Goal: Task Accomplishment & Management: Use online tool/utility

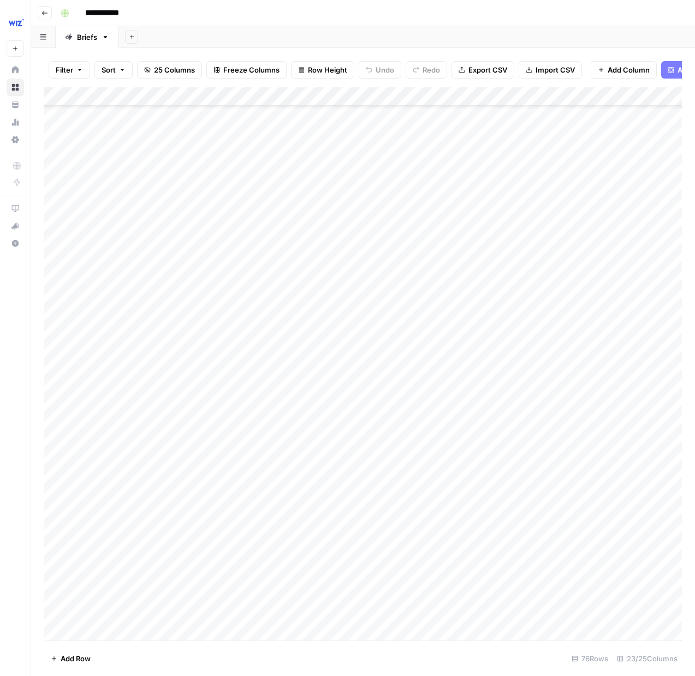
scroll to position [1640, 0]
click at [111, 604] on div "Add Column" at bounding box center [363, 364] width 638 height 554
click at [123, 599] on div "Add Column" at bounding box center [363, 364] width 638 height 554
type textarea "**********"
click at [272, 606] on div "Add Column" at bounding box center [363, 364] width 638 height 554
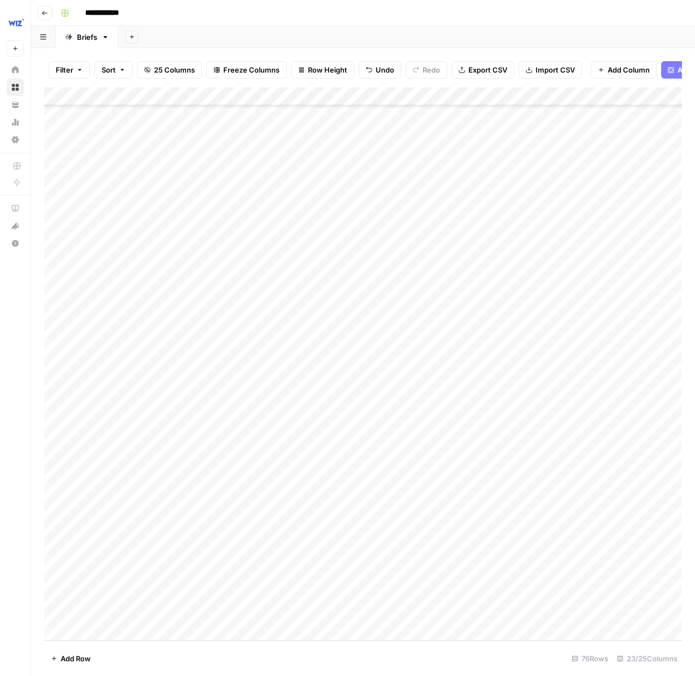
click at [251, 608] on div "Add Column" at bounding box center [363, 364] width 638 height 554
click at [236, 637] on button "Wiz Comparison" at bounding box center [237, 631] width 64 height 13
drag, startPoint x: 338, startPoint y: 611, endPoint x: 307, endPoint y: 605, distance: 32.2
click at [336, 611] on div "Add Column" at bounding box center [363, 364] width 638 height 554
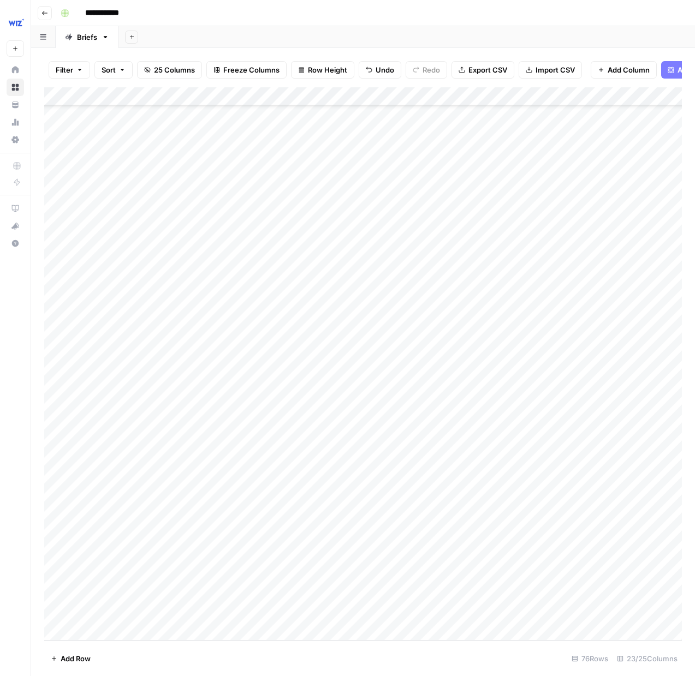
click at [307, 605] on div "Add Column" at bounding box center [363, 364] width 638 height 554
click at [336, 640] on button "Wiz Cloud" at bounding box center [325, 645] width 43 height 13
click at [458, 603] on div "Add Column" at bounding box center [363, 364] width 638 height 554
click at [577, 604] on div "Add Column" at bounding box center [363, 364] width 638 height 554
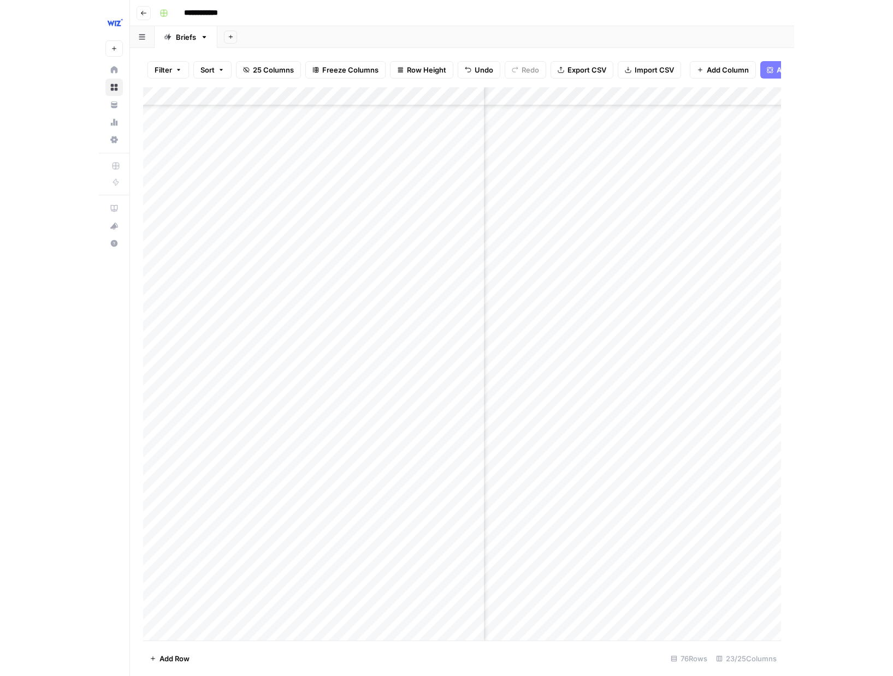
scroll to position [1226, 334]
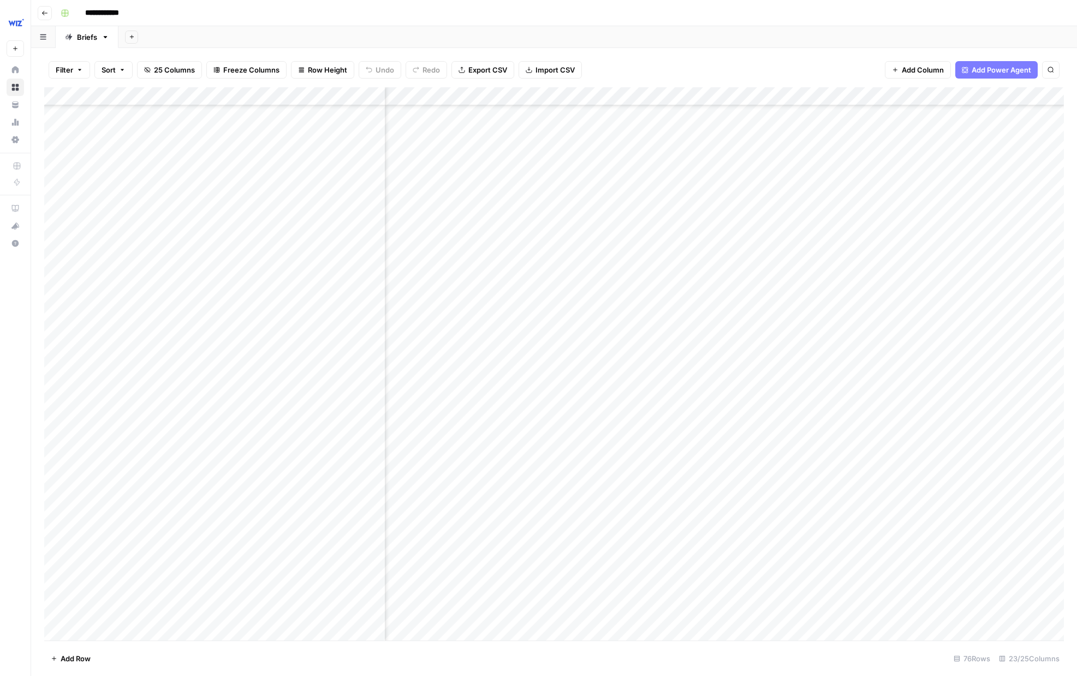
scroll to position [447, 1659]
click at [616, 460] on div "Add Column" at bounding box center [554, 364] width 1020 height 554
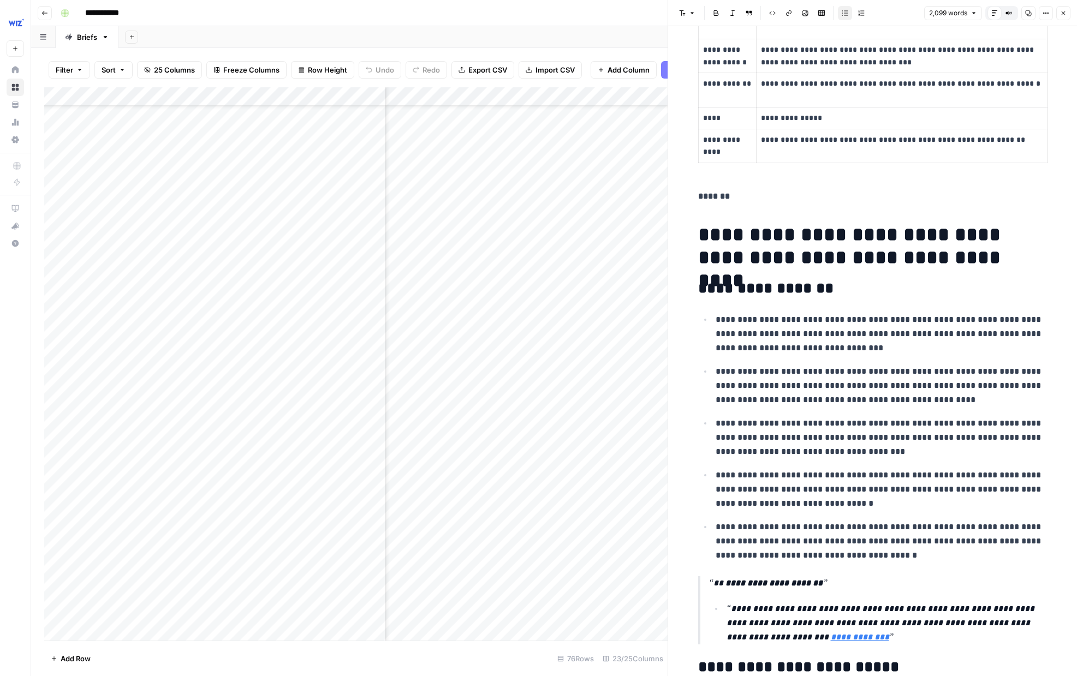
scroll to position [807, 0]
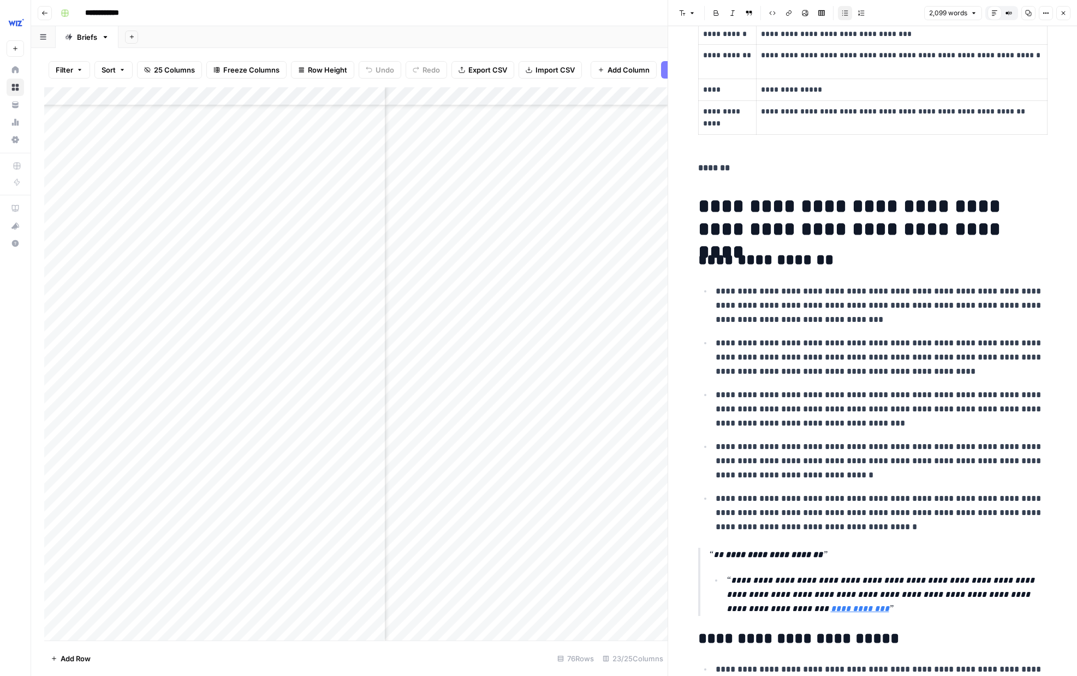
click at [616, 14] on icon "button" at bounding box center [1063, 13] width 7 height 7
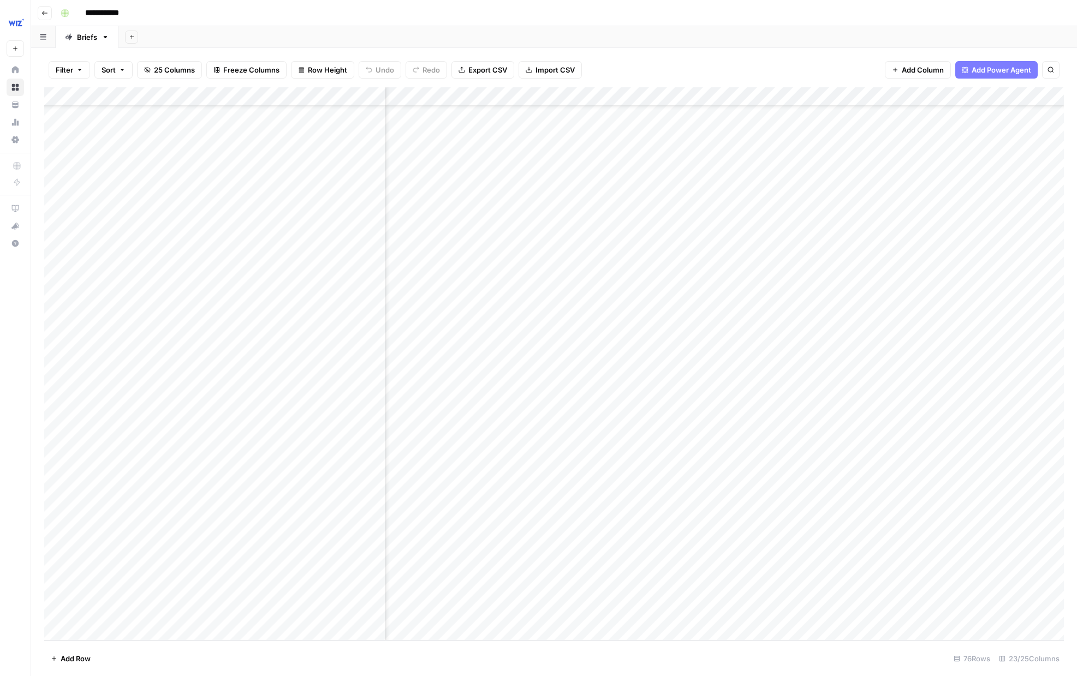
scroll to position [1640, 614]
click at [616, 606] on div "Add Column" at bounding box center [554, 364] width 1020 height 554
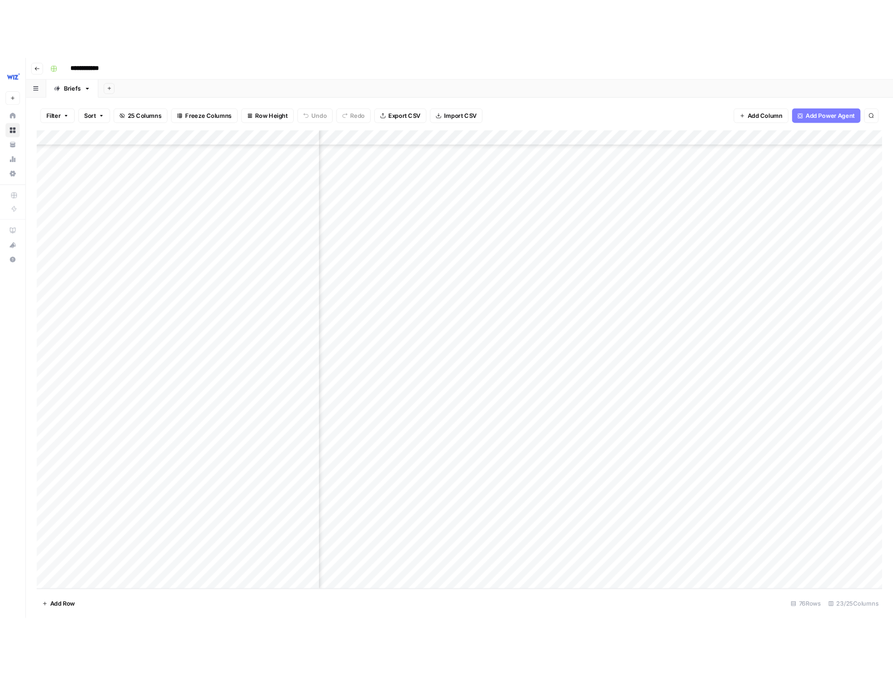
scroll to position [1639, 614]
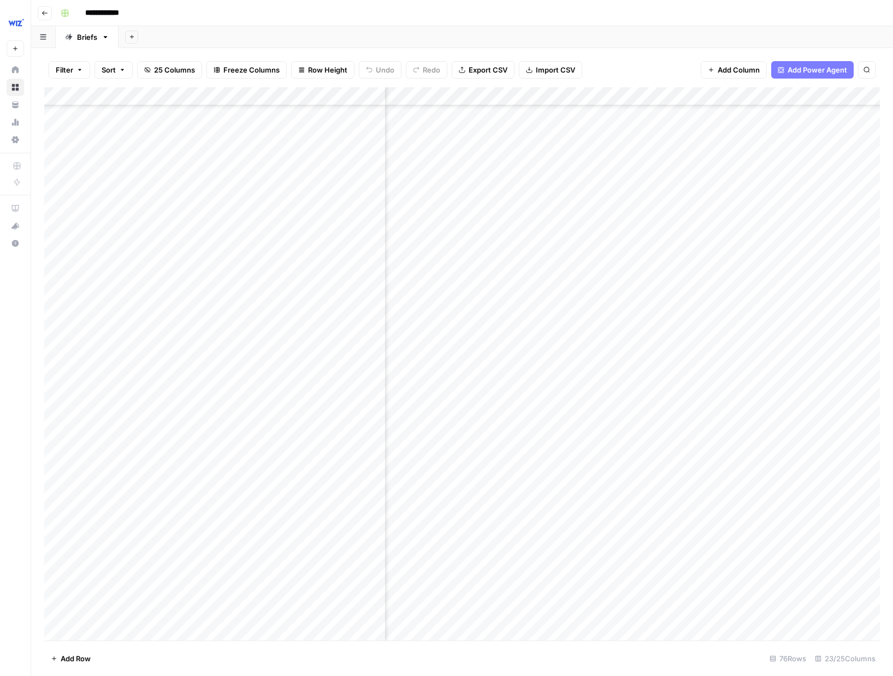
click at [352, 322] on div "Add Column" at bounding box center [461, 364] width 835 height 554
click at [460, 665] on footer "Add Row 76 Rows 23/25 Columns" at bounding box center [461, 658] width 835 height 35
click at [299, 633] on div "Add Column" at bounding box center [461, 364] width 835 height 554
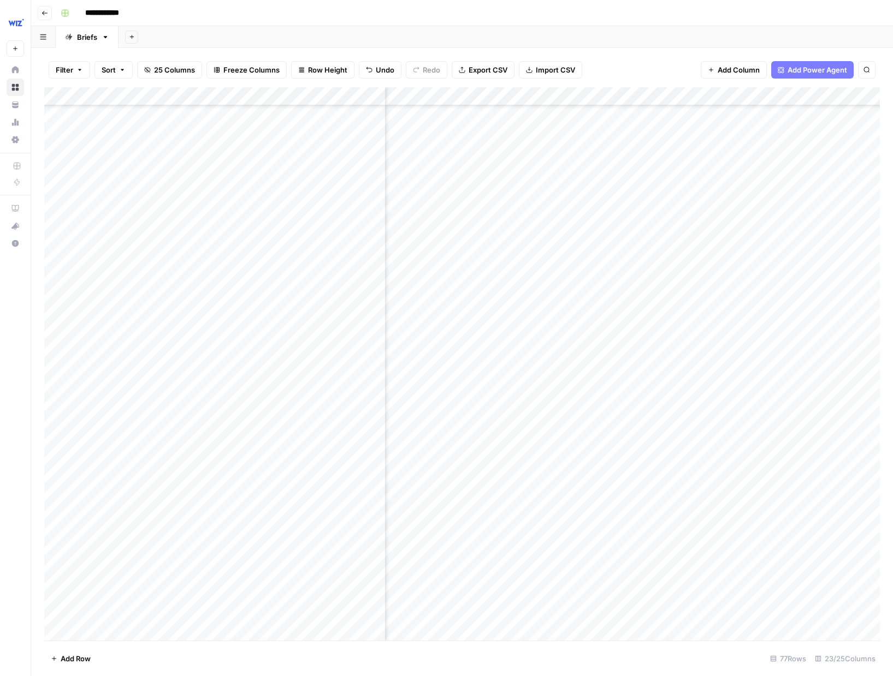
scroll to position [1668, 614]
click at [448, 651] on footer "Add Row 77 Rows 23/25 Columns" at bounding box center [461, 658] width 835 height 35
click at [616, 575] on div "Add Column" at bounding box center [461, 364] width 835 height 554
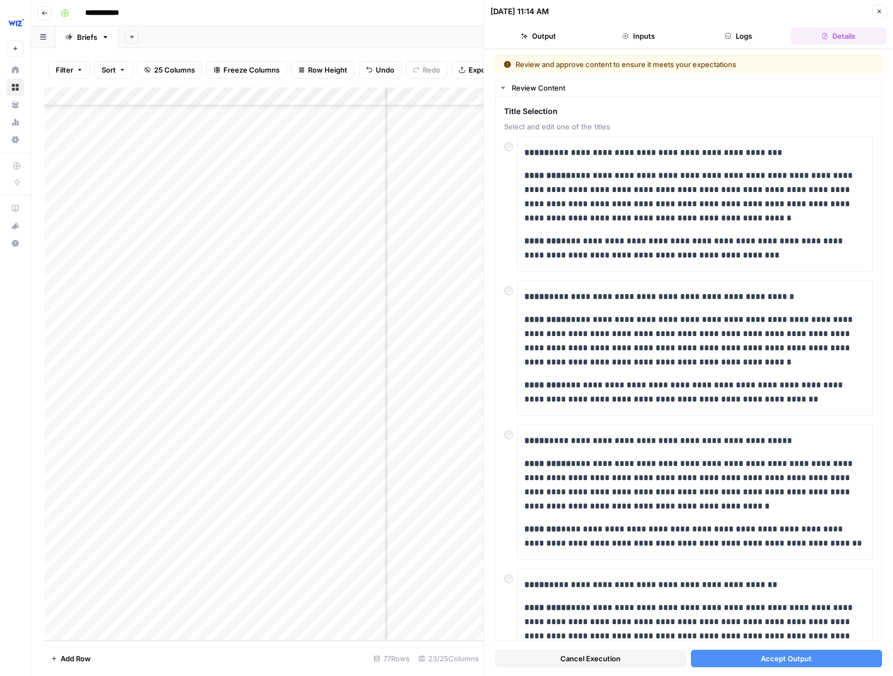
click at [616, 13] on icon "button" at bounding box center [879, 11] width 7 height 7
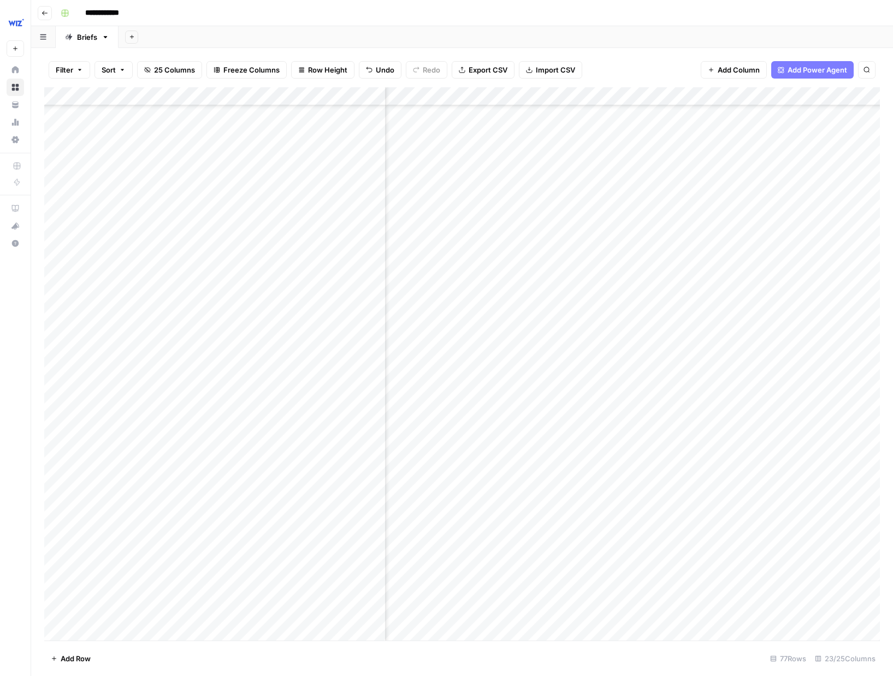
scroll to position [1541, 710]
